Goal: Task Accomplishment & Management: Complete application form

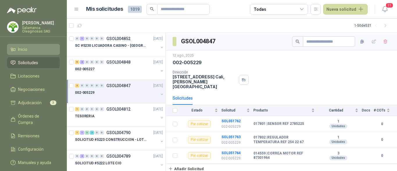
click at [31, 51] on li "Inicio" at bounding box center [33, 49] width 46 height 6
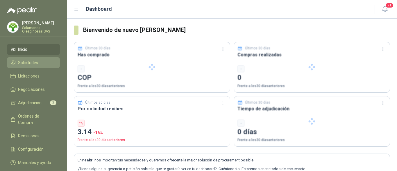
click at [33, 62] on span "Solicitudes" at bounding box center [28, 63] width 20 height 6
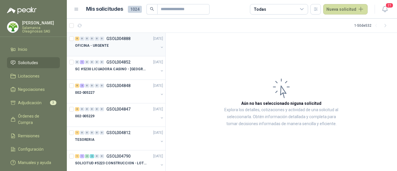
click at [112, 46] on div "OFICINA - URGENTE" at bounding box center [116, 45] width 83 height 7
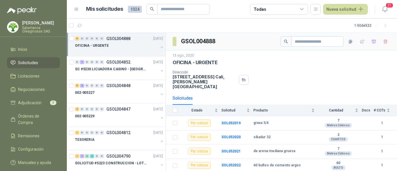
click at [45, 28] on p "Salamanca Oleaginosas SAS" at bounding box center [41, 29] width 38 height 7
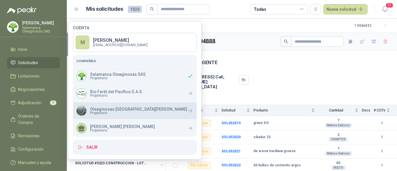
click at [122, 115] on span "Propietario" at bounding box center [138, 112] width 97 height 3
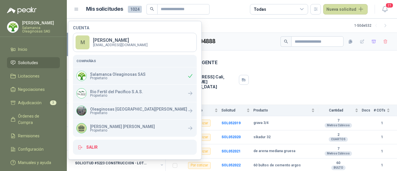
click at [280, 81] on div "Dirección CALLE 4 No.27 -79 Cali , Valle del Cauca" at bounding box center [282, 79] width 218 height 19
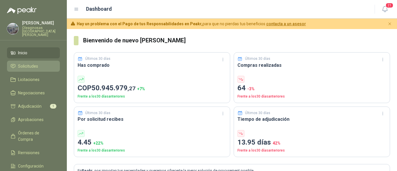
click at [31, 65] on span "Solicitudes" at bounding box center [28, 66] width 20 height 6
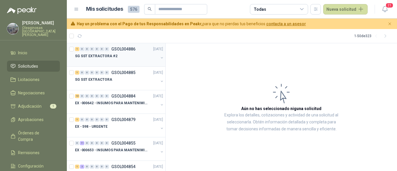
click at [104, 64] on div at bounding box center [116, 62] width 83 height 5
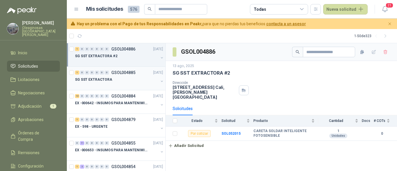
click at [117, 82] on div "SG SST EXTRACTORA" at bounding box center [116, 79] width 83 height 7
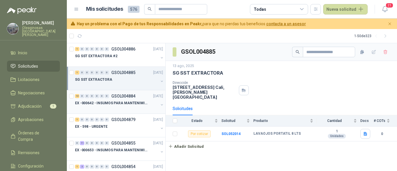
click at [123, 110] on div at bounding box center [116, 109] width 83 height 5
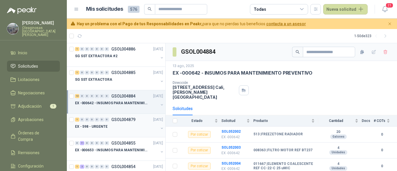
click at [118, 126] on div "EX - 598 - URGENTE" at bounding box center [116, 126] width 83 height 7
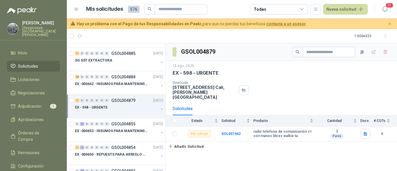
scroll to position [29, 0]
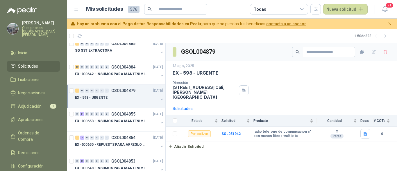
click at [118, 126] on div at bounding box center [116, 127] width 83 height 5
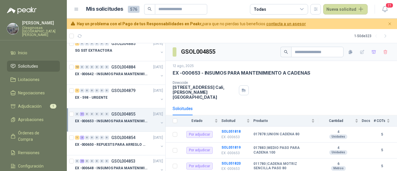
click at [40, 21] on p "[PERSON_NAME]" at bounding box center [41, 23] width 38 height 4
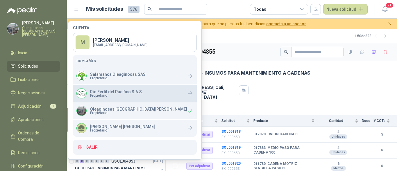
click at [109, 98] on div "Rio Fertil del Pacífico S.A.S. Propietario" at bounding box center [110, 93] width 67 height 10
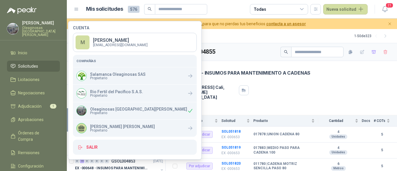
click at [269, 109] on div "Solicitudes" at bounding box center [282, 108] width 218 height 13
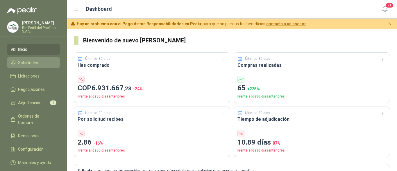
click at [32, 64] on span "Solicitudes" at bounding box center [28, 63] width 20 height 6
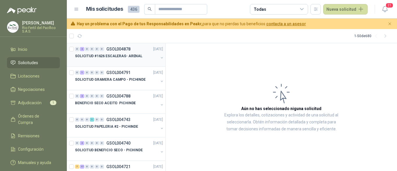
click at [127, 63] on div at bounding box center [116, 62] width 83 height 5
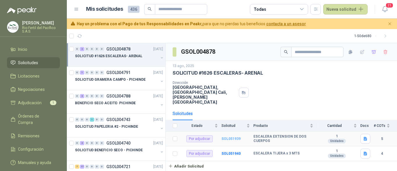
click at [233, 137] on b "SOL051939" at bounding box center [231, 139] width 19 height 4
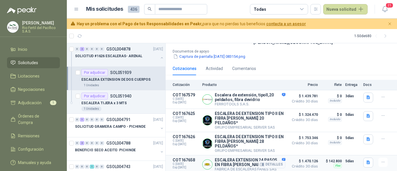
scroll to position [58, 0]
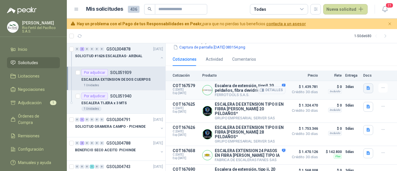
click at [367, 84] on button "button" at bounding box center [369, 88] width 10 height 10
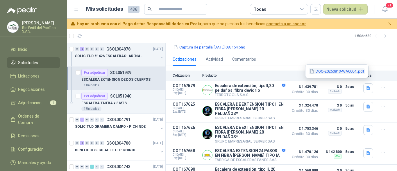
click at [335, 72] on button "DOC-20250813-WA0004..pdf" at bounding box center [337, 71] width 56 height 6
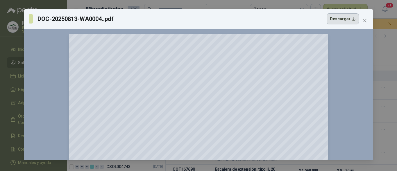
click at [349, 20] on button "Descargar" at bounding box center [343, 18] width 32 height 11
click at [388, 53] on div "DOC-20250813-WA0004..pdf Descargar 150 %" at bounding box center [198, 85] width 397 height 171
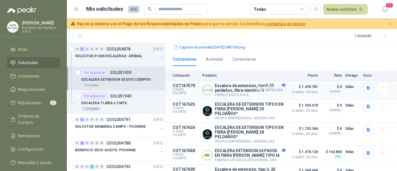
click at [267, 86] on button "Detalles" at bounding box center [271, 90] width 27 height 8
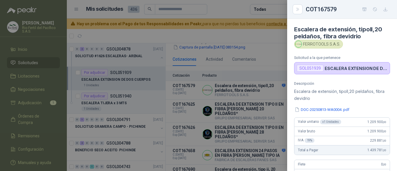
click at [267, 86] on div at bounding box center [198, 85] width 397 height 171
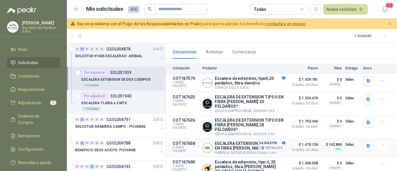
scroll to position [70, 0]
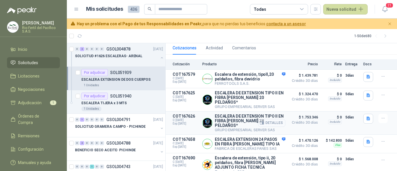
click at [270, 119] on button "Detalles" at bounding box center [271, 123] width 27 height 8
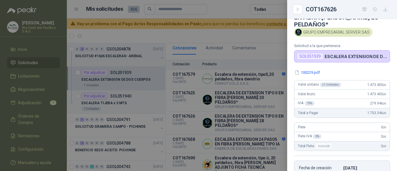
scroll to position [29, 0]
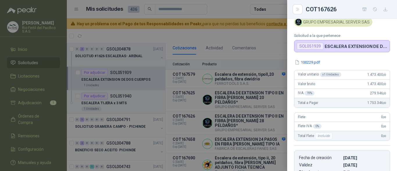
click at [269, 111] on div at bounding box center [198, 85] width 397 height 171
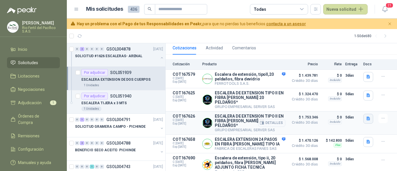
click at [366, 116] on icon "button" at bounding box center [368, 118] width 5 height 5
click at [355, 97] on button "100229.pdf" at bounding box center [352, 98] width 26 height 6
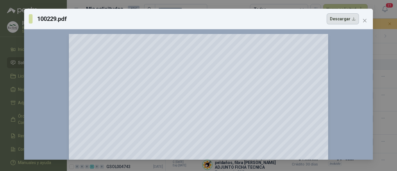
click at [349, 20] on button "Descargar" at bounding box center [343, 18] width 32 height 11
click at [384, 97] on div "100229.pdf Descargar 150 %" at bounding box center [198, 85] width 397 height 171
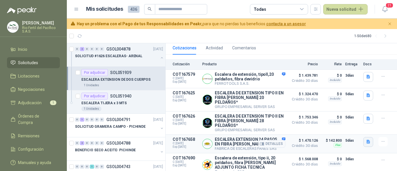
click at [367, 140] on icon "button" at bounding box center [368, 142] width 3 height 4
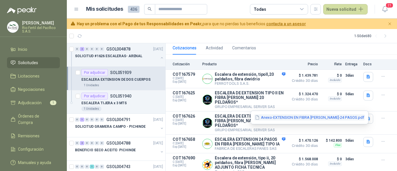
click at [334, 117] on button "Anexo-EXTENSION EN FIBRA DE VIDRIO-24 PASOS.pdf" at bounding box center [310, 118] width 111 height 6
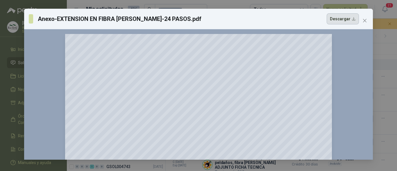
click at [347, 19] on button "Descargar" at bounding box center [343, 18] width 32 height 11
click at [382, 90] on div "Anexo-EXTENSION EN FIBRA DE VIDRIO-24 PASOS.pdf Descargar 150 %" at bounding box center [198, 85] width 397 height 171
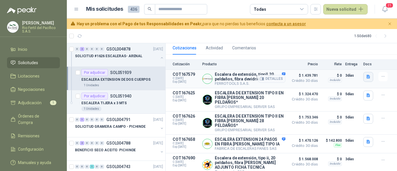
click at [367, 75] on icon "button" at bounding box center [368, 77] width 3 height 4
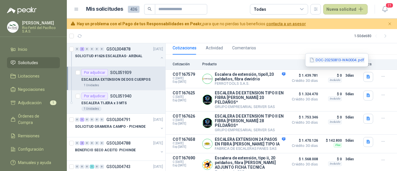
click at [333, 61] on button "DOC-20250813-WA0004..pdf" at bounding box center [337, 60] width 56 height 6
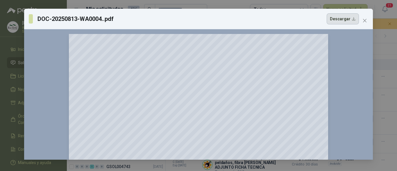
click at [345, 20] on button "Descargar" at bounding box center [343, 18] width 32 height 11
click at [383, 95] on div "DOC-20250813-WA0004..pdf Descargar 150 %" at bounding box center [198, 85] width 397 height 171
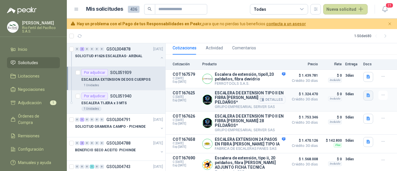
click at [364, 92] on button "button" at bounding box center [369, 96] width 10 height 10
click at [350, 81] on button "100228.pdf" at bounding box center [352, 79] width 26 height 6
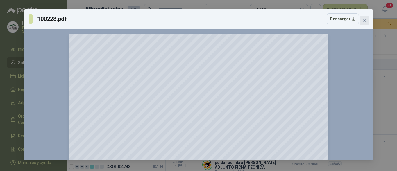
click at [368, 21] on span "Close" at bounding box center [364, 20] width 9 height 5
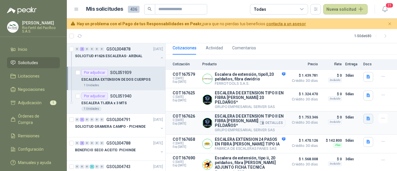
click at [367, 117] on icon "button" at bounding box center [368, 119] width 3 height 4
click at [354, 100] on button "100229.pdf" at bounding box center [352, 98] width 26 height 6
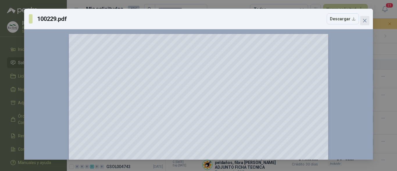
click at [365, 21] on icon "close" at bounding box center [364, 20] width 3 height 3
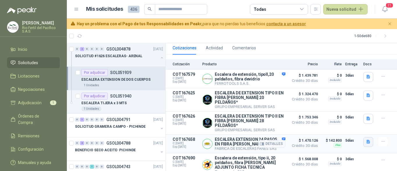
click at [367, 140] on icon "button" at bounding box center [368, 142] width 3 height 4
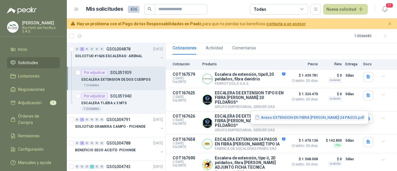
click at [350, 117] on button "Anexo-EXTENSION EN FIBRA DE VIDRIO-24 PASOS.pdf" at bounding box center [310, 118] width 111 height 6
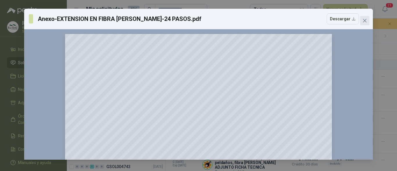
click at [367, 21] on span "Close" at bounding box center [364, 20] width 9 height 5
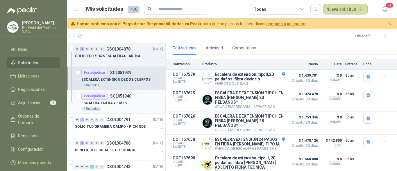
click at [136, 102] on div "ESCALERA TIJERA x 3 MTS" at bounding box center [122, 103] width 82 height 7
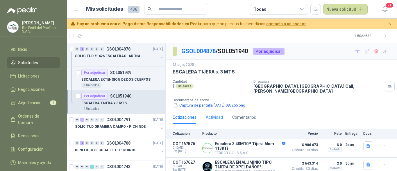
scroll to position [45, 0]
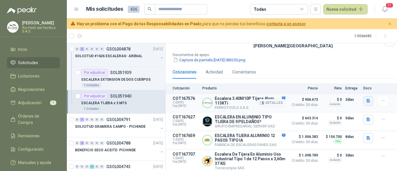
click at [364, 100] on button "button" at bounding box center [369, 101] width 10 height 10
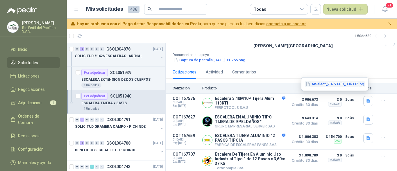
click at [337, 83] on button "AISelect_20250813_084007.jpg" at bounding box center [335, 84] width 60 height 6
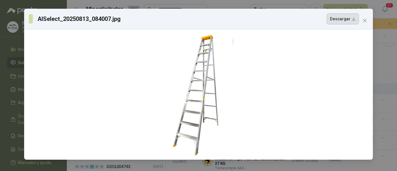
click at [349, 19] on button "Descargar" at bounding box center [343, 18] width 32 height 11
click at [387, 58] on div "AISelect_20250813_084007.jpg Descargar" at bounding box center [198, 85] width 397 height 171
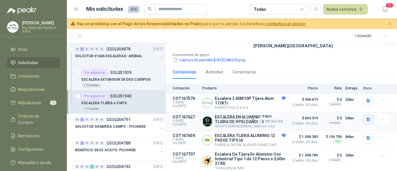
click at [367, 118] on icon "button" at bounding box center [368, 120] width 3 height 4
click at [358, 103] on button "10436.pdf" at bounding box center [353, 103] width 24 height 6
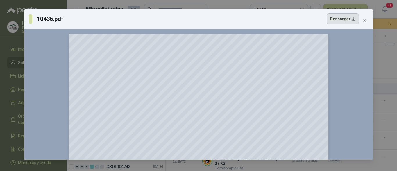
click at [345, 18] on button "Descargar" at bounding box center [343, 18] width 32 height 11
click at [386, 88] on div "10436.pdf Descargar 150 %" at bounding box center [198, 85] width 397 height 171
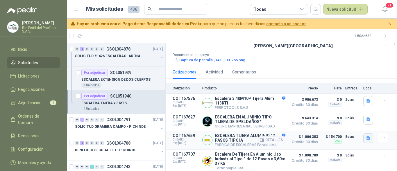
click at [367, 136] on icon "button" at bounding box center [368, 138] width 3 height 4
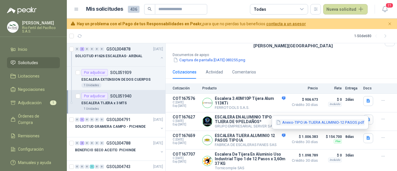
click at [339, 121] on button "Anexo-TIPO IA-TIJERA ALUMINIO-12 PASOS.pdf" at bounding box center [320, 123] width 89 height 6
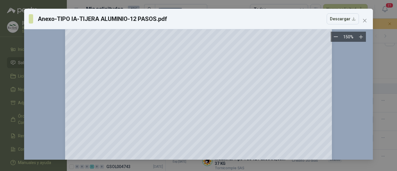
scroll to position [29, 0]
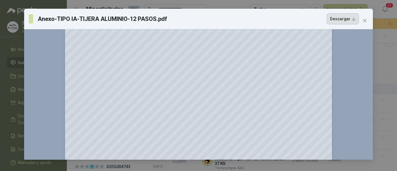
click at [333, 20] on button "Descargar" at bounding box center [343, 18] width 32 height 11
click at [365, 20] on icon "close" at bounding box center [364, 20] width 3 height 3
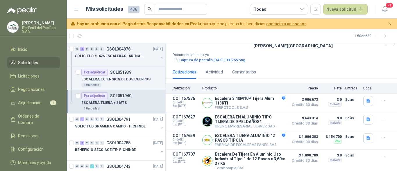
scroll to position [0, 0]
click at [36, 50] on li "Inicio" at bounding box center [33, 49] width 46 height 6
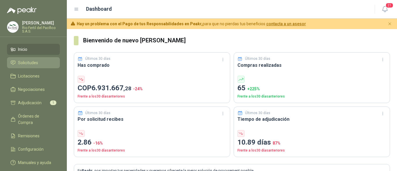
click at [31, 67] on link "Solicitudes" at bounding box center [33, 62] width 53 height 11
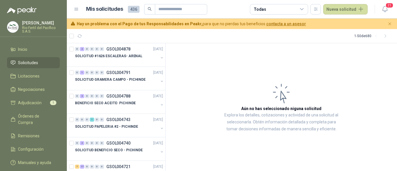
click at [38, 30] on p "Rio Fertil del Pacífico S.A.S." at bounding box center [41, 29] width 38 height 7
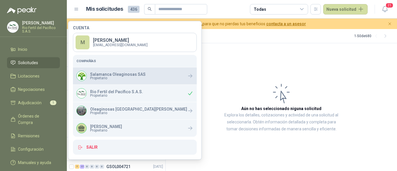
click at [109, 82] on div "Salamanca Oleaginosas SAS Propietario" at bounding box center [135, 75] width 124 height 17
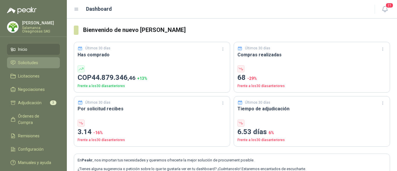
click at [41, 62] on li "Solicitudes" at bounding box center [33, 63] width 46 height 6
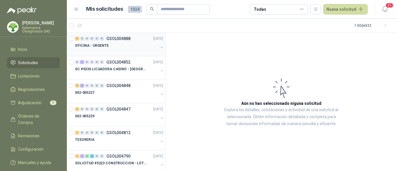
click at [122, 51] on div at bounding box center [116, 51] width 83 height 5
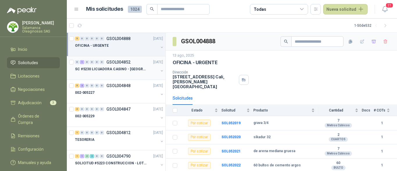
click at [111, 72] on div "SC #5230 LICUADORA CASINO - TUMACO" at bounding box center [116, 69] width 83 height 7
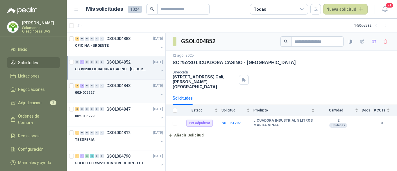
click at [111, 91] on div "002-005227" at bounding box center [116, 92] width 83 height 7
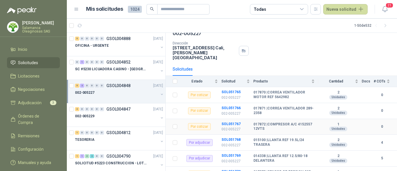
scroll to position [58, 0]
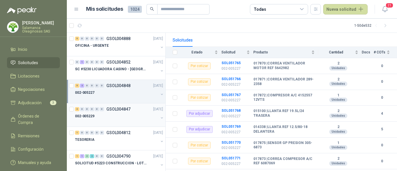
click at [124, 121] on div at bounding box center [116, 122] width 83 height 5
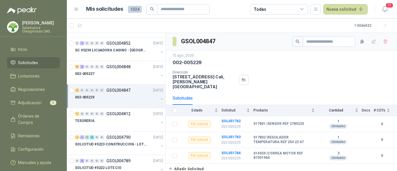
scroll to position [29, 0]
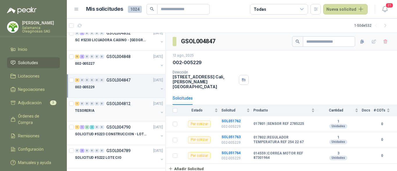
click at [124, 118] on div at bounding box center [116, 116] width 83 height 5
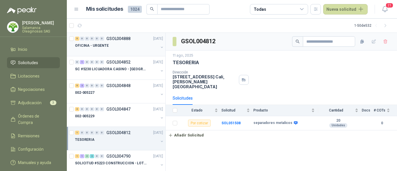
click at [124, 51] on div at bounding box center [116, 51] width 83 height 5
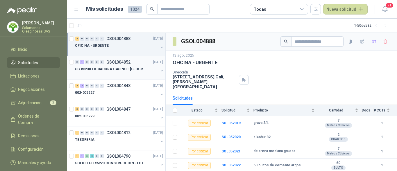
click at [126, 68] on p "SC #5230 LICUADORA CASINO - TUMACO" at bounding box center [111, 70] width 72 height 6
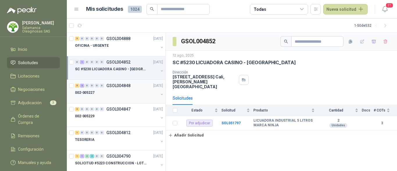
click at [128, 94] on div "002-005227" at bounding box center [116, 92] width 83 height 7
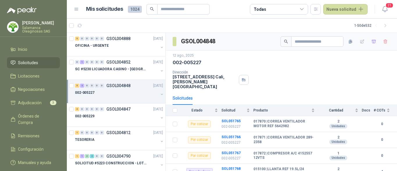
scroll to position [29, 0]
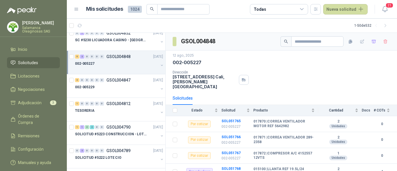
click at [128, 94] on div at bounding box center [116, 93] width 83 height 5
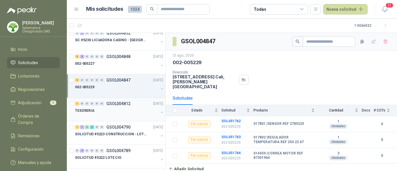
click at [125, 109] on div "TESORERIA" at bounding box center [116, 110] width 83 height 7
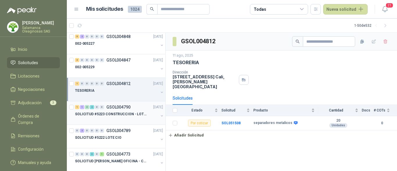
scroll to position [58, 0]
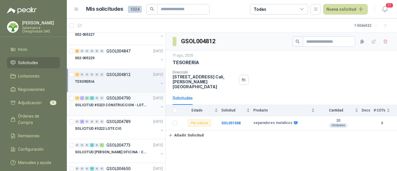
click at [124, 112] on div at bounding box center [116, 111] width 83 height 5
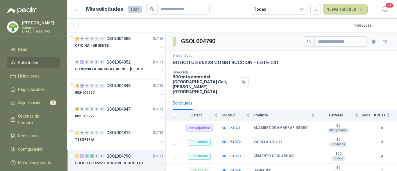
click at [38, 23] on p "[PERSON_NAME]" at bounding box center [41, 23] width 38 height 4
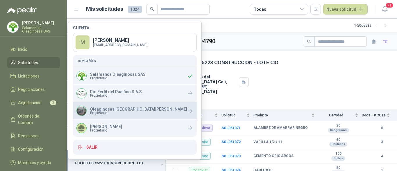
click at [118, 115] on span "Propietario" at bounding box center [138, 112] width 97 height 3
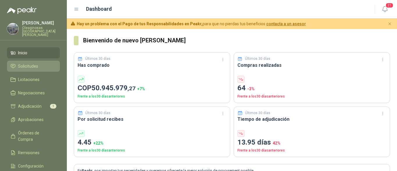
click at [46, 61] on link "Solicitudes" at bounding box center [33, 66] width 53 height 11
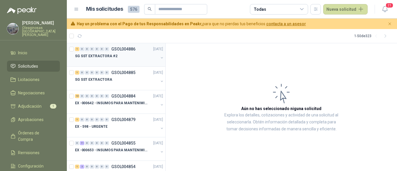
click at [102, 53] on div "SG SST EXTRACTORA #2" at bounding box center [116, 56] width 83 height 7
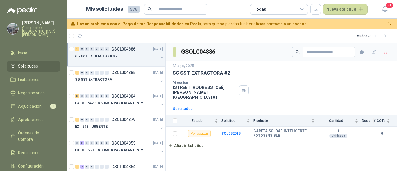
click at [122, 58] on div "SG SST EXTRACTORA #2" at bounding box center [116, 56] width 83 height 7
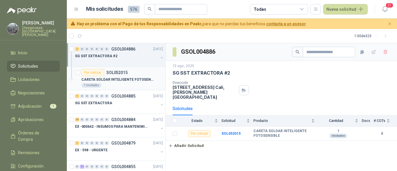
click at [128, 85] on div "1 Unidades" at bounding box center [122, 85] width 82 height 5
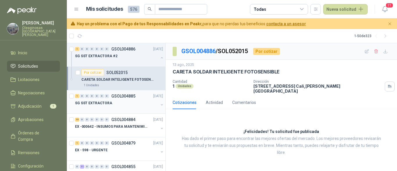
click at [127, 110] on div at bounding box center [116, 109] width 83 height 5
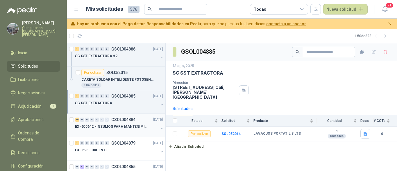
click at [90, 128] on p "EX -000642 - INSUMOS PARA MANTENIMIENTO PREVENTIVO" at bounding box center [111, 127] width 72 height 6
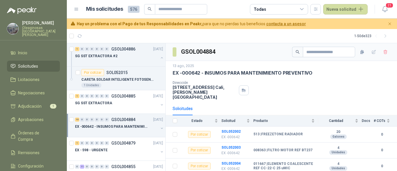
scroll to position [58, 0]
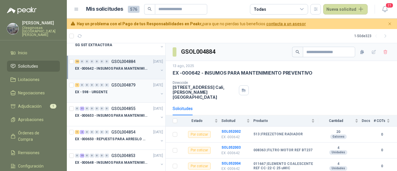
click at [120, 92] on div "EX - 598 - URGENTE" at bounding box center [116, 92] width 83 height 7
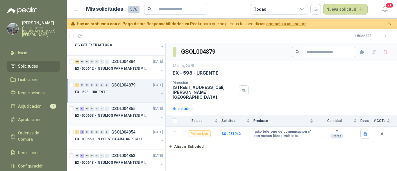
click at [112, 115] on p "EX -000653 - INSUMOS PARA MANTENIMIENTO A CADENAS" at bounding box center [111, 116] width 72 height 6
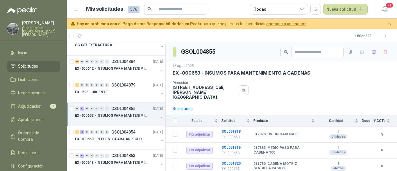
scroll to position [87, 0]
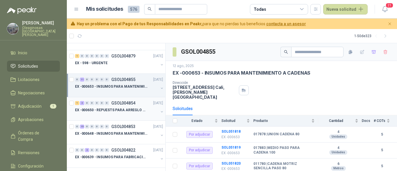
click at [113, 113] on div "EX -000650 - REPUESTS PARA ARREGLO BOMBA DE PLANTA" at bounding box center [116, 110] width 83 height 7
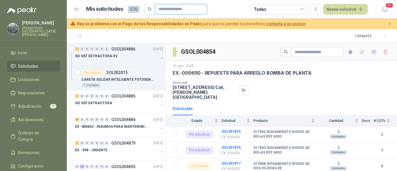
click at [189, 10] on input "text" at bounding box center [179, 9] width 41 height 10
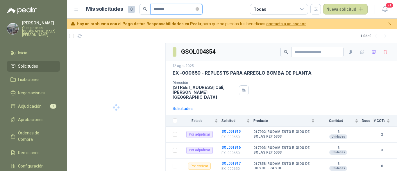
type input "*******"
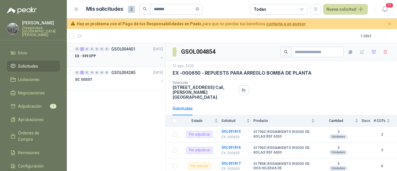
click at [140, 55] on div "EX - 599 EPP" at bounding box center [116, 56] width 83 height 7
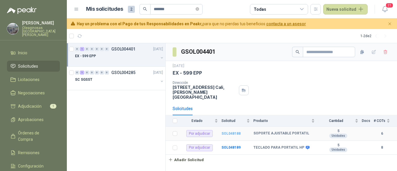
click at [237, 132] on b "SOL048188" at bounding box center [231, 134] width 19 height 4
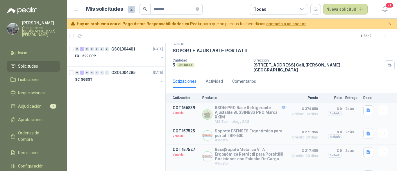
scroll to position [12, 0]
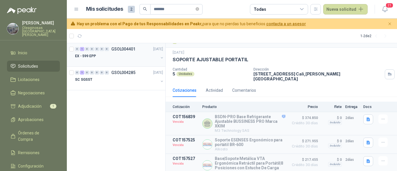
click at [112, 61] on div at bounding box center [116, 62] width 83 height 5
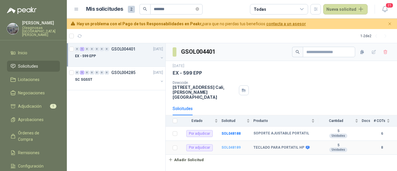
click at [230, 146] on b "SOL048189" at bounding box center [231, 148] width 19 height 4
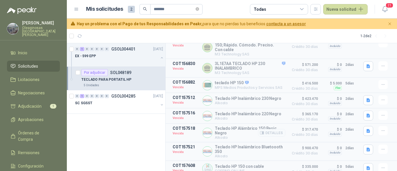
scroll to position [101, 0]
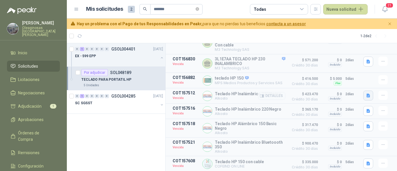
click at [366, 95] on icon "button" at bounding box center [368, 95] width 5 height 5
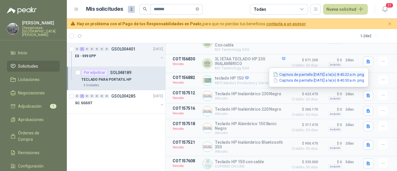
click at [318, 76] on button "Captura de pantalla [DATE] a la(s) 8.40.22 a.m..png" at bounding box center [319, 75] width 92 height 6
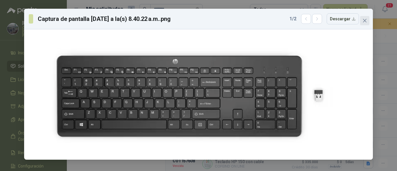
click at [364, 19] on icon "close" at bounding box center [365, 20] width 5 height 5
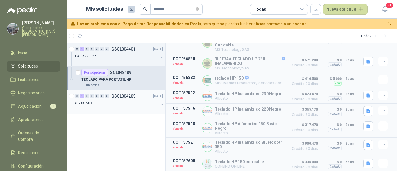
click at [110, 109] on div at bounding box center [116, 109] width 83 height 5
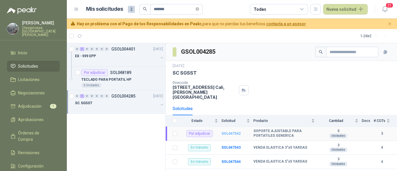
click at [232, 132] on b "SOL047542" at bounding box center [231, 134] width 19 height 4
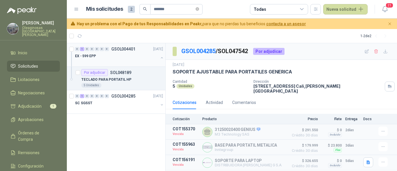
click at [108, 60] on div at bounding box center [116, 62] width 83 height 5
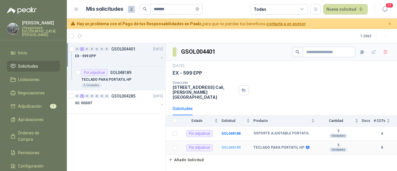
click at [235, 146] on b "SOL048189" at bounding box center [231, 148] width 19 height 4
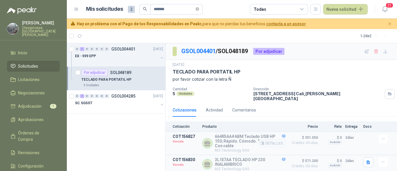
scroll to position [58, 0]
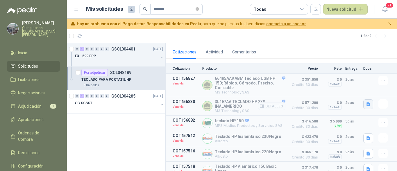
click at [366, 102] on icon "button" at bounding box center [368, 104] width 5 height 5
click at [349, 90] on button "teclado HP.pdf" at bounding box center [348, 89] width 33 height 6
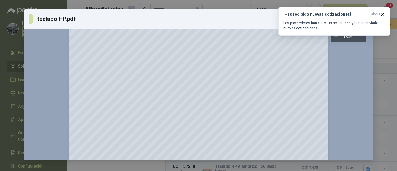
scroll to position [0, 0]
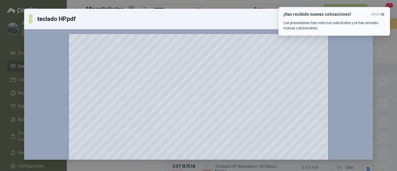
click at [384, 13] on icon "button" at bounding box center [383, 14] width 5 height 5
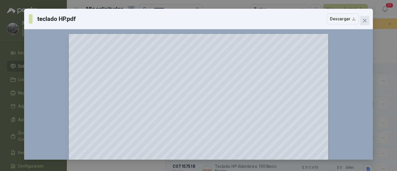
click at [364, 20] on icon "close" at bounding box center [365, 20] width 5 height 5
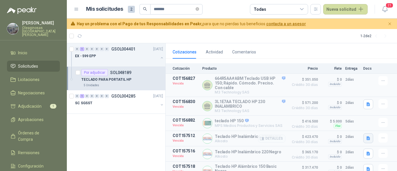
click at [366, 136] on icon "button" at bounding box center [368, 138] width 5 height 5
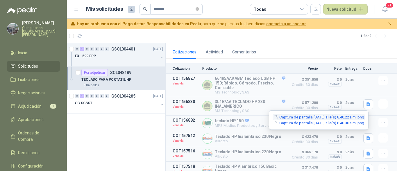
click at [335, 119] on button "Captura de pantalla [DATE] a la(s) 8.40.22 a.m..png" at bounding box center [319, 117] width 92 height 6
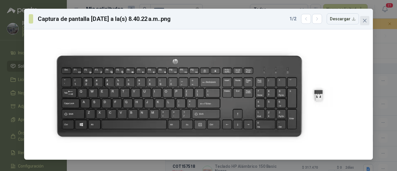
click at [367, 21] on icon "close" at bounding box center [365, 20] width 5 height 5
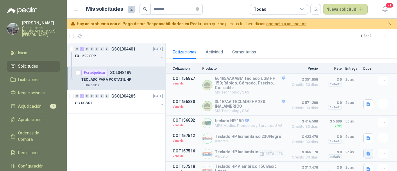
click at [366, 152] on icon "button" at bounding box center [368, 154] width 5 height 5
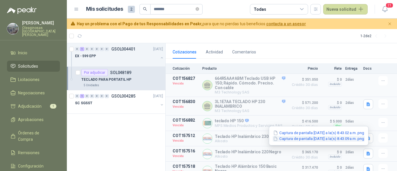
click at [332, 138] on button "Captura de pantalla [DATE] a la(s) 8.43.09 a.m..png" at bounding box center [319, 139] width 92 height 6
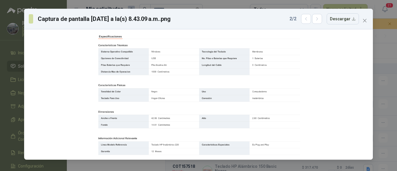
click at [365, 20] on icon "close" at bounding box center [364, 20] width 3 height 3
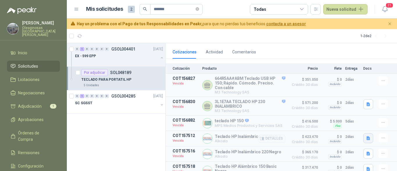
click at [366, 136] on icon "button" at bounding box center [368, 138] width 5 height 5
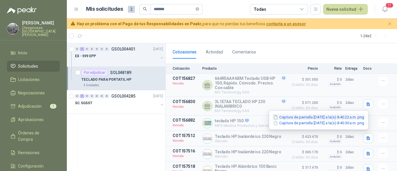
click at [341, 116] on button "Captura de pantalla [DATE] a la(s) 8.40.22 a.m..png" at bounding box center [319, 117] width 92 height 6
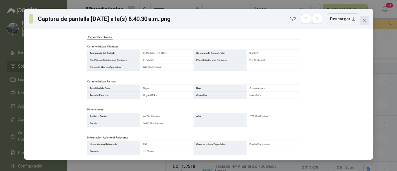
click at [364, 23] on icon "close" at bounding box center [365, 20] width 5 height 5
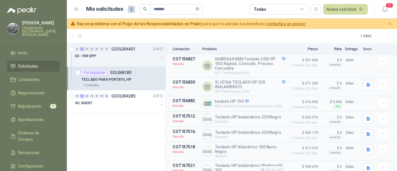
scroll to position [101, 0]
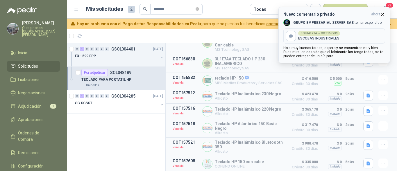
click at [334, 35] on div "SOL048274 → COT157239" at bounding box center [319, 33] width 42 height 5
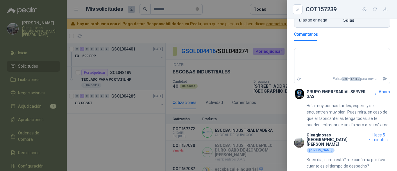
scroll to position [184, 0]
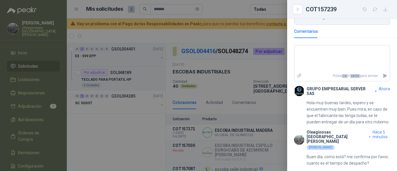
click at [261, 126] on div at bounding box center [198, 85] width 397 height 171
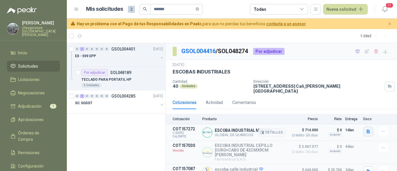
click at [366, 129] on icon "button" at bounding box center [368, 131] width 5 height 5
click at [341, 115] on button "escoba industrial.jpg" at bounding box center [343, 115] width 43 height 6
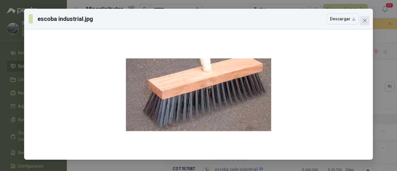
click at [365, 24] on button "Close" at bounding box center [364, 20] width 9 height 9
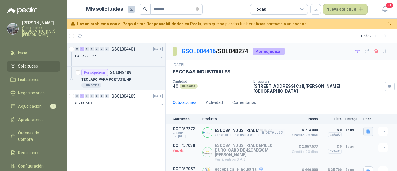
click at [367, 130] on icon "button" at bounding box center [368, 132] width 3 height 4
click at [342, 116] on button "escoba industrial.jpg" at bounding box center [343, 115] width 43 height 6
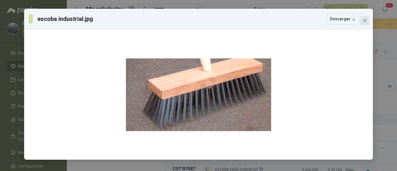
click at [367, 22] on icon "close" at bounding box center [365, 20] width 5 height 5
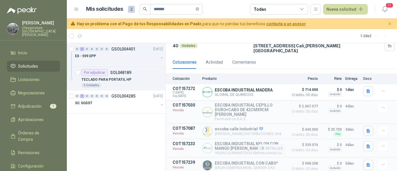
scroll to position [11, 0]
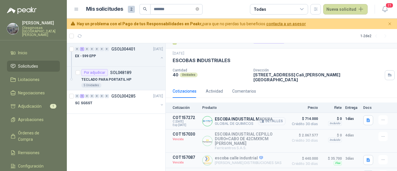
click at [269, 118] on button "Detalles" at bounding box center [271, 122] width 27 height 8
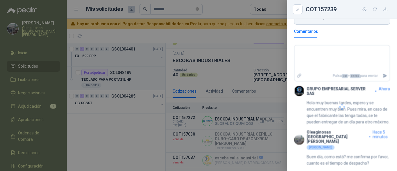
scroll to position [173, 0]
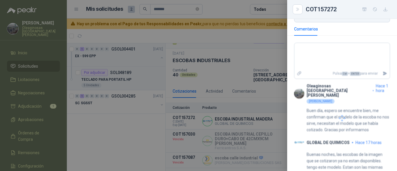
click at [260, 116] on div at bounding box center [198, 85] width 397 height 171
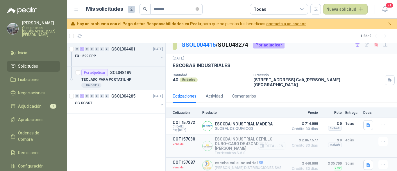
scroll to position [0, 0]
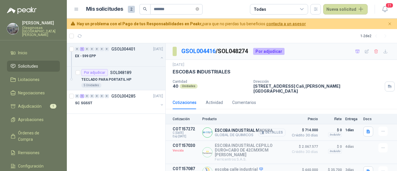
click at [276, 129] on button "Detalles" at bounding box center [271, 133] width 27 height 8
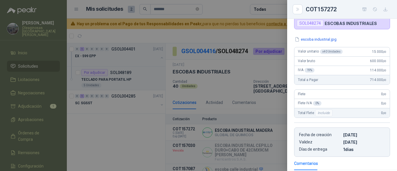
scroll to position [87, 0]
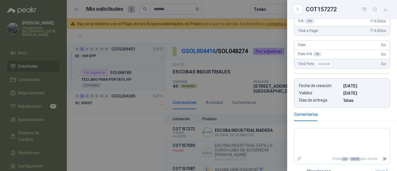
click at [257, 129] on div at bounding box center [198, 85] width 397 height 171
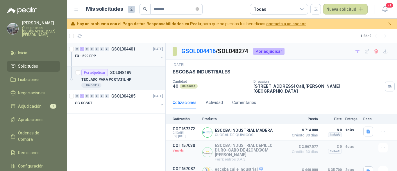
click at [116, 60] on div at bounding box center [116, 62] width 83 height 5
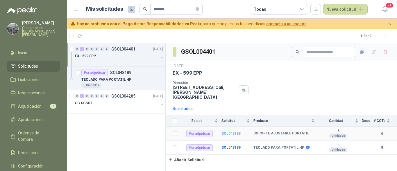
click at [234, 132] on b "SOL048188" at bounding box center [231, 134] width 19 height 4
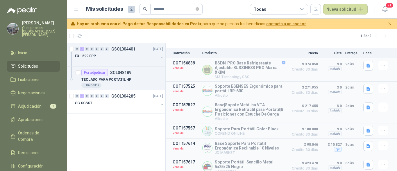
scroll to position [70, 0]
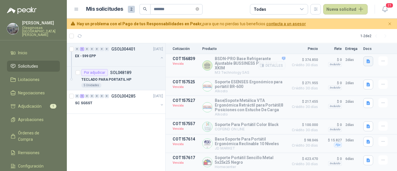
click at [367, 59] on icon "button" at bounding box center [368, 61] width 3 height 4
click at [330, 46] on button "base refigerante XKIM.pdf" at bounding box center [339, 45] width 52 height 6
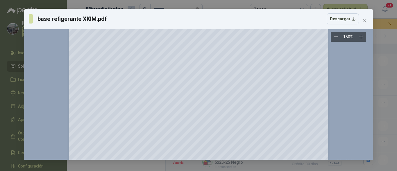
scroll to position [116, 0]
click at [365, 20] on icon "close" at bounding box center [365, 20] width 5 height 5
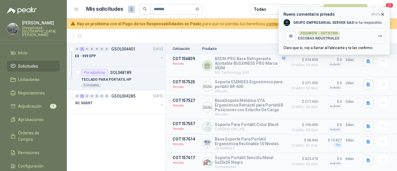
click at [382, 14] on icon "button" at bounding box center [383, 14] width 5 height 5
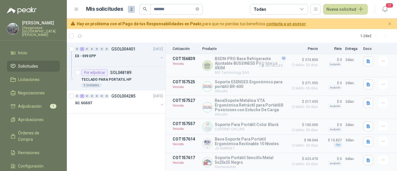
click at [270, 63] on button "Detalles" at bounding box center [271, 66] width 27 height 8
click at [260, 62] on div at bounding box center [198, 85] width 397 height 171
click at [270, 62] on button "Detalles" at bounding box center [271, 66] width 27 height 8
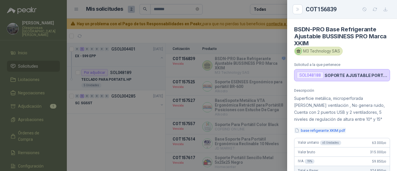
click at [319, 130] on button "base refigerante XKIM.pdf" at bounding box center [320, 131] width 52 height 6
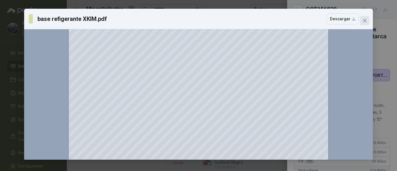
click at [364, 21] on icon "close" at bounding box center [365, 20] width 5 height 5
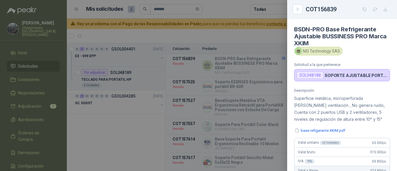
click at [267, 118] on div at bounding box center [198, 85] width 397 height 171
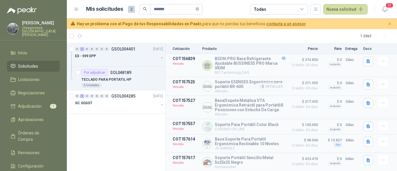
click at [276, 83] on button "Detalles" at bounding box center [271, 87] width 27 height 8
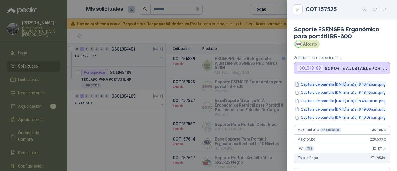
click at [349, 87] on button "Captura de pantalla [DATE] a la(s) 8.48.42 a.m..png" at bounding box center [340, 84] width 92 height 6
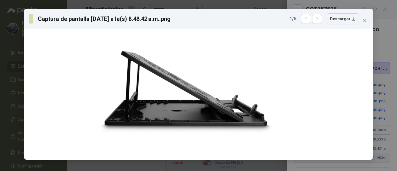
click at [317, 13] on div "Captura de pantalla [DATE] a la(s) 8.48.42 a.m..png 1 / 5 Descargar" at bounding box center [198, 19] width 349 height 21
click at [320, 18] on icon "button" at bounding box center [317, 19] width 5 height 5
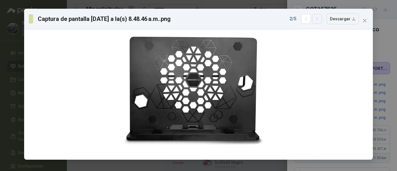
click at [320, 18] on icon "button" at bounding box center [317, 19] width 5 height 5
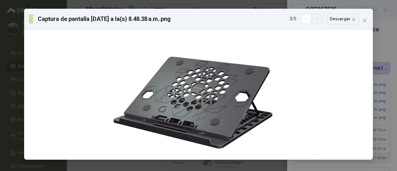
click at [320, 18] on icon "button" at bounding box center [317, 19] width 5 height 5
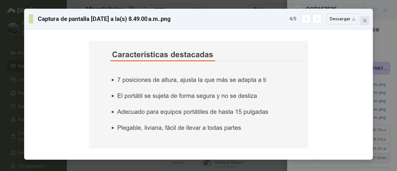
click at [365, 21] on icon "close" at bounding box center [365, 20] width 5 height 5
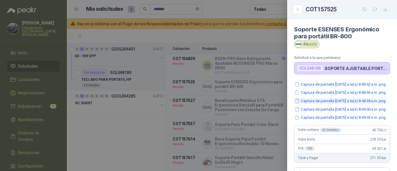
click at [344, 104] on button "Captura de pantalla [DATE] a la(s) 8.48.38 a.m..png" at bounding box center [340, 101] width 92 height 6
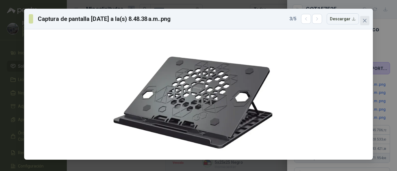
click at [367, 21] on icon "close" at bounding box center [365, 20] width 5 height 5
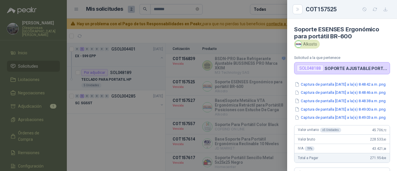
click at [254, 95] on div at bounding box center [198, 85] width 397 height 171
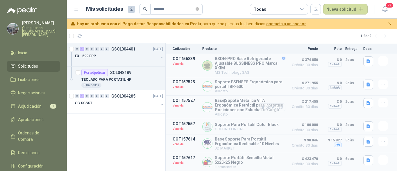
click at [276, 105] on button "Detalles" at bounding box center [271, 108] width 27 height 8
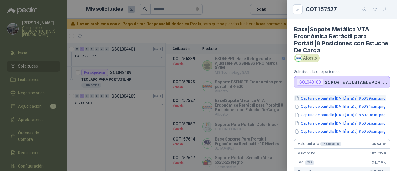
click at [330, 99] on button "Captura de pantalla [DATE] a la(s) 8.50.39 a.m..png" at bounding box center [340, 98] width 92 height 6
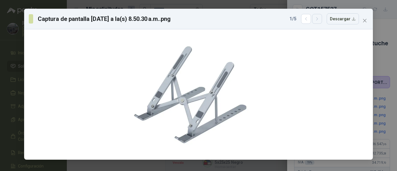
click at [318, 19] on icon "button" at bounding box center [317, 19] width 5 height 5
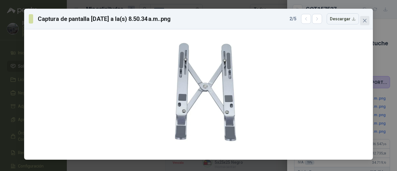
click at [365, 20] on icon "close" at bounding box center [364, 20] width 3 height 3
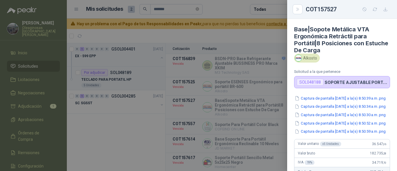
click at [264, 114] on div at bounding box center [198, 85] width 397 height 171
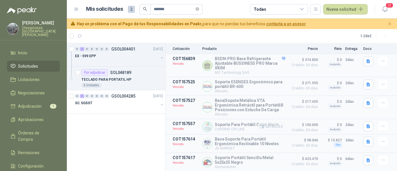
click at [271, 125] on button "Detalles" at bounding box center [271, 127] width 27 height 8
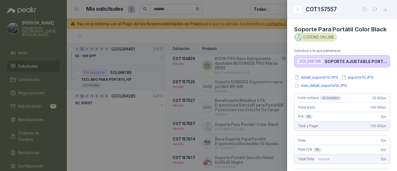
click at [310, 73] on div "Soporte Para Portátil Color Black COFEIND ON LINE Solicitud a la que pertenece …" at bounding box center [342, 95] width 110 height 152
click at [313, 77] on button "detall_soporte10.JPG" at bounding box center [316, 77] width 45 height 6
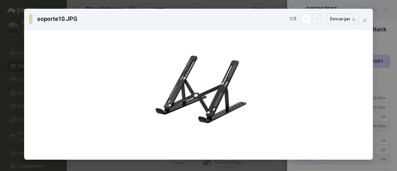
click at [318, 23] on button "button" at bounding box center [317, 19] width 10 height 10
click at [364, 21] on icon "close" at bounding box center [365, 20] width 5 height 5
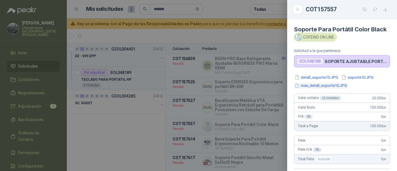
click at [333, 87] on button "mas_detall_soporte10.JPG" at bounding box center [321, 86] width 54 height 6
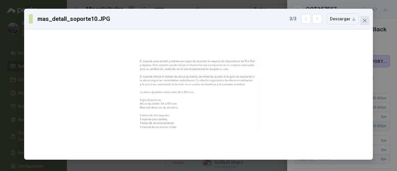
click at [367, 19] on icon "close" at bounding box center [365, 20] width 5 height 5
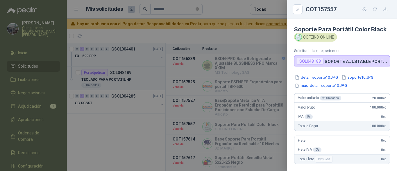
click at [255, 44] on div at bounding box center [198, 85] width 397 height 171
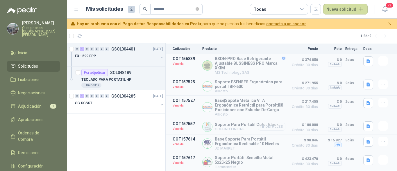
click at [270, 126] on button "Detalles" at bounding box center [271, 127] width 27 height 8
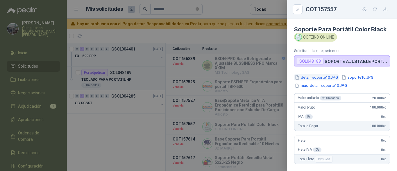
click at [321, 77] on button "detall_soporte10.JPG" at bounding box center [316, 77] width 45 height 6
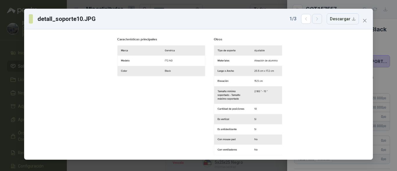
click at [314, 19] on button "button" at bounding box center [317, 19] width 10 height 10
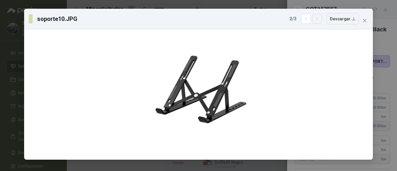
click at [318, 18] on icon "button" at bounding box center [317, 19] width 5 height 5
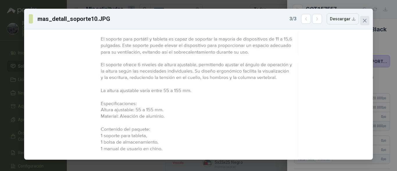
click at [365, 18] on button "Close" at bounding box center [364, 20] width 9 height 9
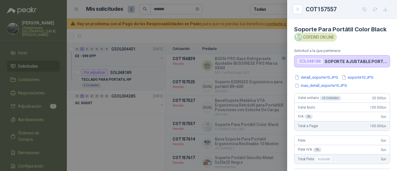
click at [203, 115] on div at bounding box center [198, 85] width 397 height 171
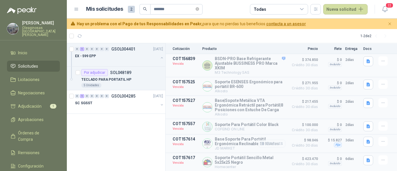
click at [274, 143] on button "Detalles" at bounding box center [271, 144] width 27 height 8
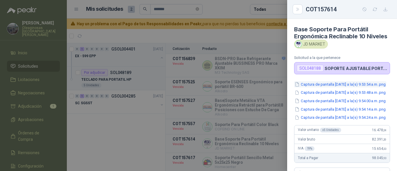
click at [328, 88] on button "Captura de pantalla [DATE] a la(s) 9.53.54 a.m..png" at bounding box center [340, 84] width 92 height 6
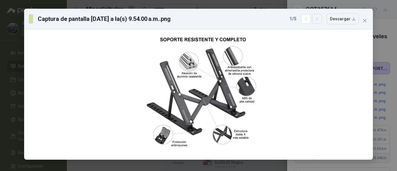
click at [317, 17] on icon "button" at bounding box center [317, 19] width 5 height 5
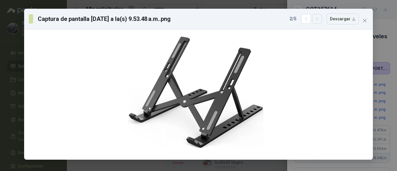
click at [318, 17] on icon "button" at bounding box center [317, 19] width 5 height 5
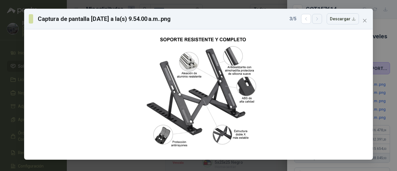
click at [318, 17] on icon "button" at bounding box center [317, 19] width 5 height 5
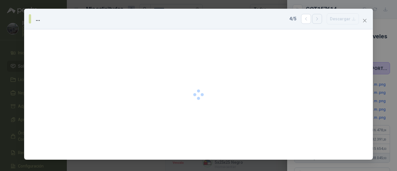
click at [318, 18] on icon "button" at bounding box center [317, 19] width 5 height 5
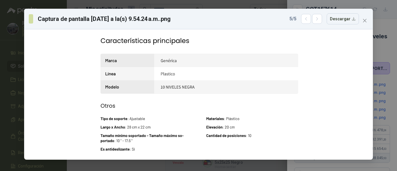
click at [381, 32] on div "Captura de pantalla [DATE] a la(s) 9.54.24 a.m..png 5 / 5 Descargar" at bounding box center [198, 85] width 397 height 171
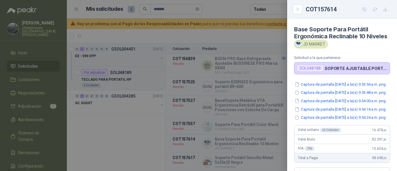
click at [249, 71] on div at bounding box center [198, 85] width 397 height 171
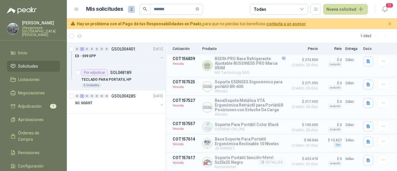
click at [275, 161] on button "Detalles" at bounding box center [271, 163] width 27 height 8
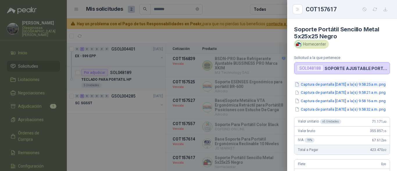
click at [328, 84] on button "Captura de pantalla [DATE] a la(s) 9.58.25 a.m..png" at bounding box center [340, 84] width 92 height 6
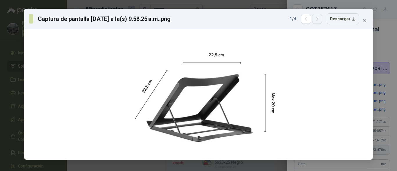
click at [321, 22] on button "button" at bounding box center [317, 19] width 10 height 10
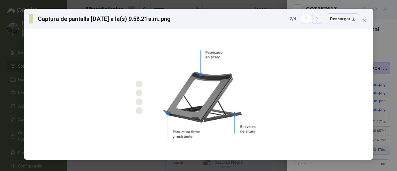
click at [321, 22] on button "button" at bounding box center [317, 19] width 10 height 10
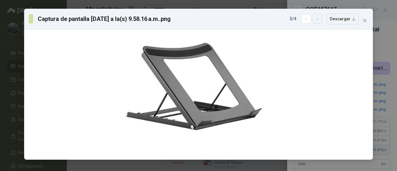
click at [321, 22] on button "button" at bounding box center [317, 19] width 10 height 10
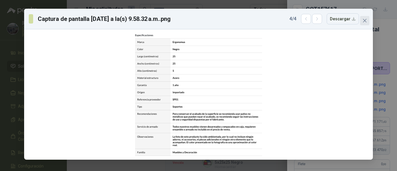
click at [364, 20] on icon "close" at bounding box center [364, 20] width 3 height 3
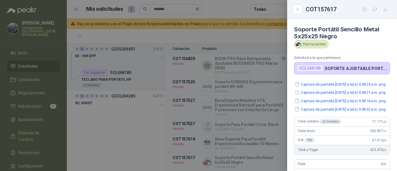
click at [278, 126] on div at bounding box center [198, 85] width 397 height 171
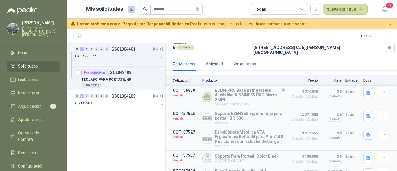
scroll to position [70, 0]
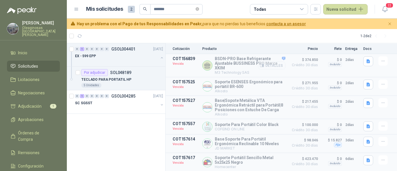
click at [268, 62] on button "Detalles" at bounding box center [271, 66] width 27 height 8
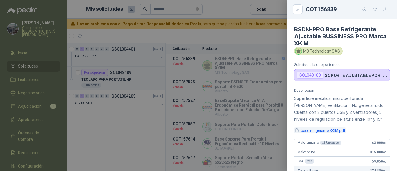
click at [339, 131] on button "base refigerante XKIM.pdf" at bounding box center [320, 131] width 52 height 6
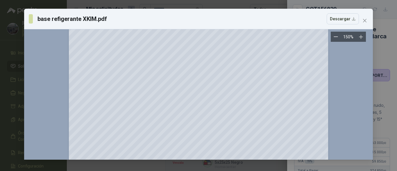
scroll to position [159, 0]
click at [368, 21] on span "Close" at bounding box center [364, 20] width 9 height 5
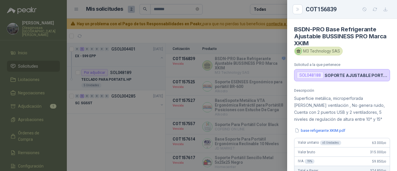
click at [269, 98] on div at bounding box center [198, 85] width 397 height 171
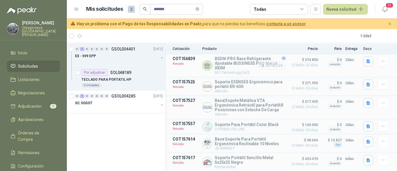
click at [273, 62] on button "Detalles" at bounding box center [271, 66] width 27 height 8
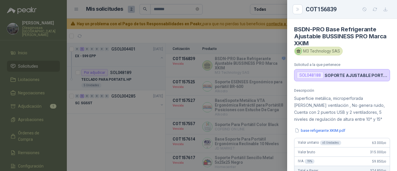
click at [271, 63] on div at bounding box center [198, 85] width 397 height 171
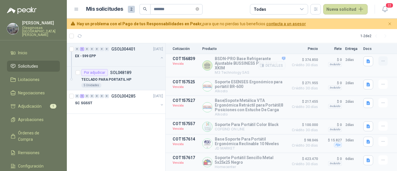
click at [381, 59] on icon "button" at bounding box center [383, 61] width 5 height 5
click at [366, 46] on button "Solicitar Recotización" at bounding box center [372, 44] width 47 height 9
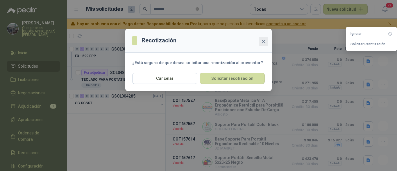
click at [264, 42] on icon "close" at bounding box center [264, 41] width 5 height 5
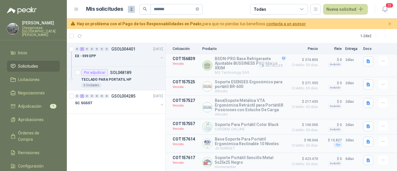
click at [266, 62] on button "Detalles" at bounding box center [271, 66] width 27 height 8
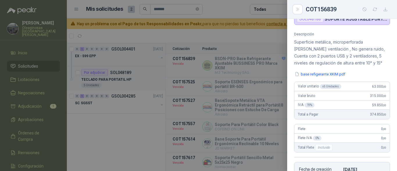
scroll to position [58, 0]
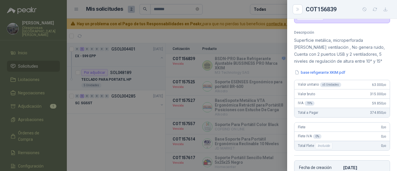
click at [271, 72] on div at bounding box center [198, 85] width 397 height 171
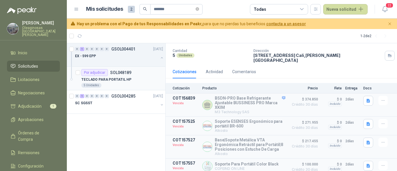
scroll to position [0, 0]
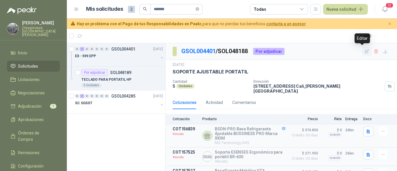
click at [365, 52] on icon "button" at bounding box center [367, 51] width 5 height 5
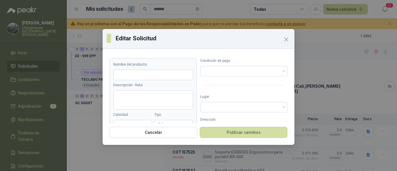
type input "**********"
type input "*"
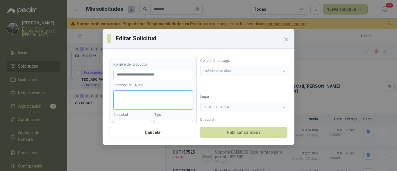
click at [156, 96] on textarea "Descripción - Nota" at bounding box center [153, 99] width 80 height 19
type textarea "*"
type textarea "**"
type textarea "***"
type textarea "****"
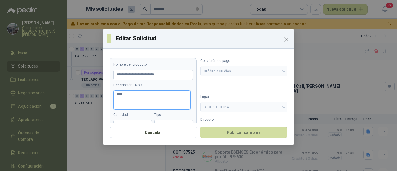
type textarea "*****"
type textarea "****"
type textarea "***"
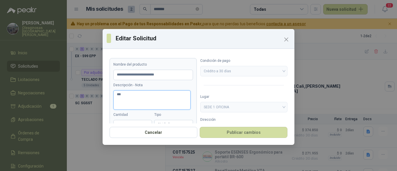
type textarea "**"
type textarea "*"
type textarea "**"
type textarea "***"
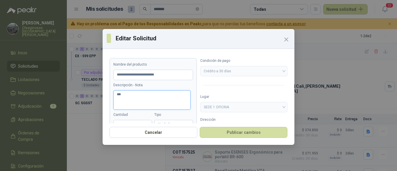
type textarea "****"
type textarea "*****"
click at [175, 75] on input "**********" at bounding box center [153, 75] width 80 height 10
type input "**********"
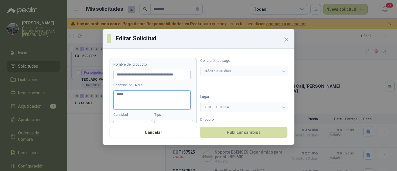
click at [150, 93] on textarea "*****" at bounding box center [151, 99] width 77 height 19
type textarea "*****"
type textarea "*******"
type textarea "*****"
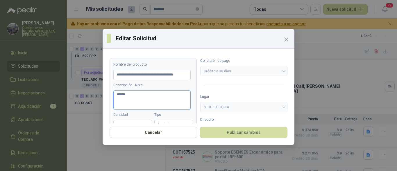
type textarea "*******"
type textarea "********"
type textarea "*********"
type textarea "**********"
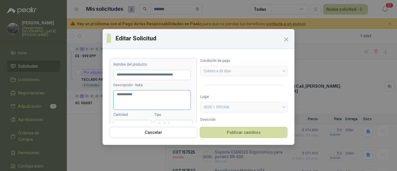
type textarea "**********"
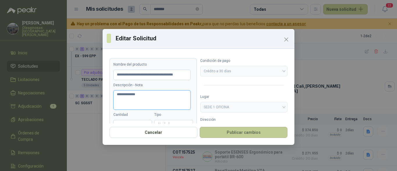
type textarea "**********"
click at [237, 135] on button "Publicar cambios" at bounding box center [244, 132] width 88 height 11
